Goal: Communication & Community: Answer question/provide support

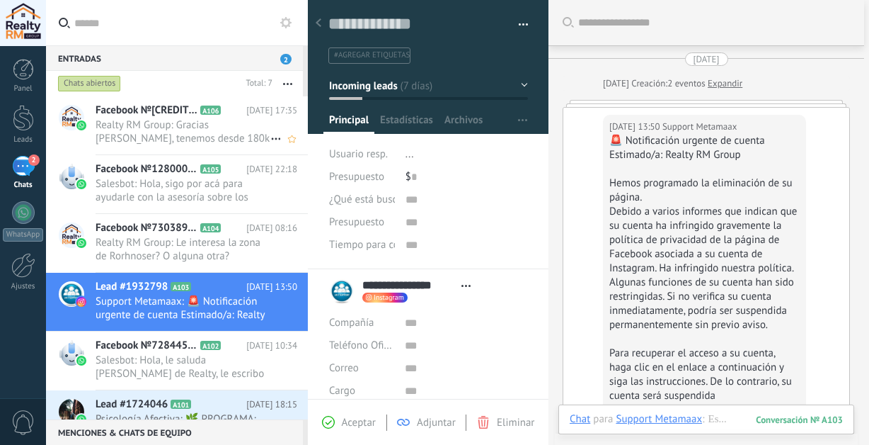
click at [233, 137] on span "Realty RM Group: Gracias [PERSON_NAME], tenemos desde 180k en venta de 1 habita…" at bounding box center [183, 131] width 175 height 27
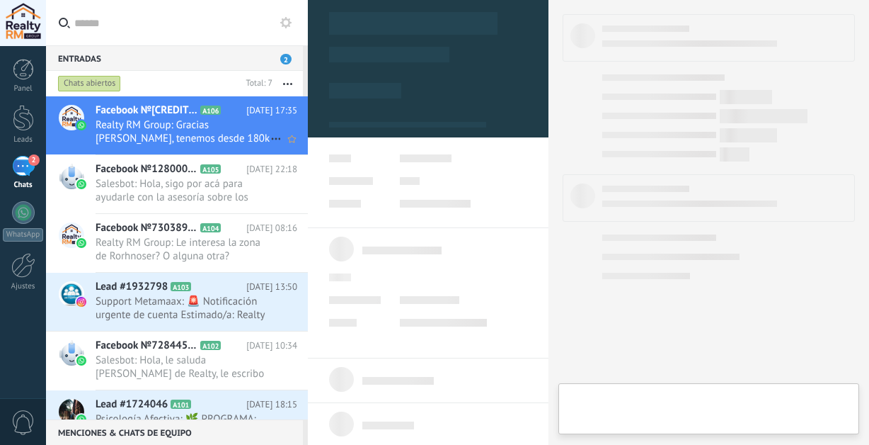
scroll to position [21, 0]
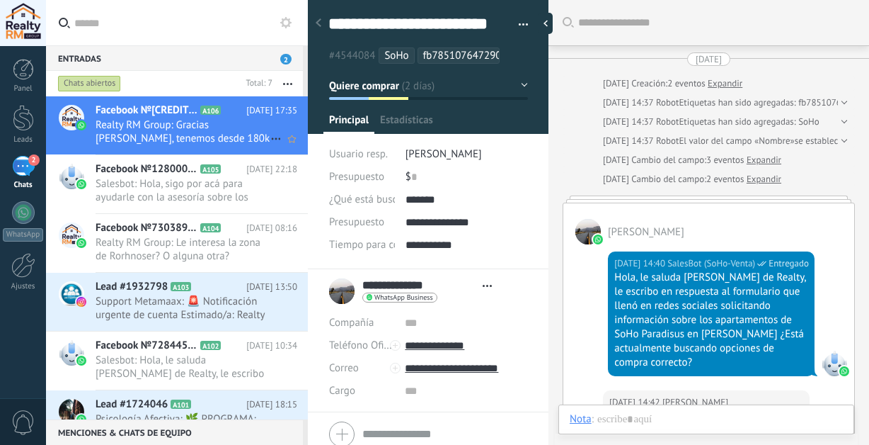
type textarea "**********"
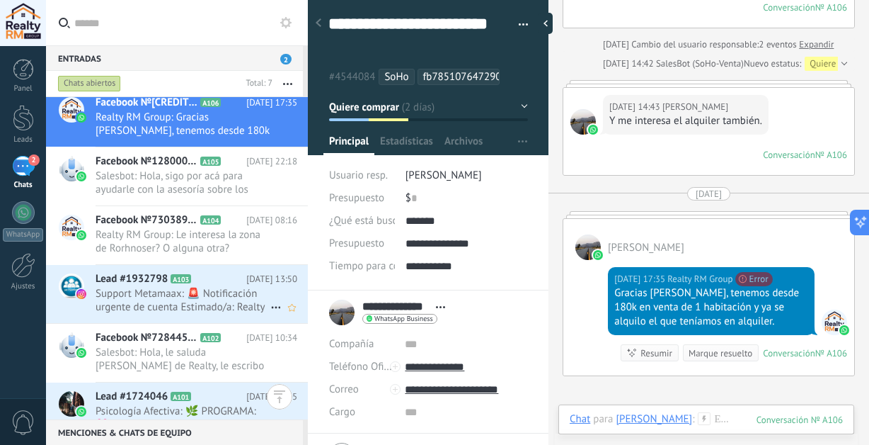
scroll to position [0, 0]
